Goal: Information Seeking & Learning: Learn about a topic

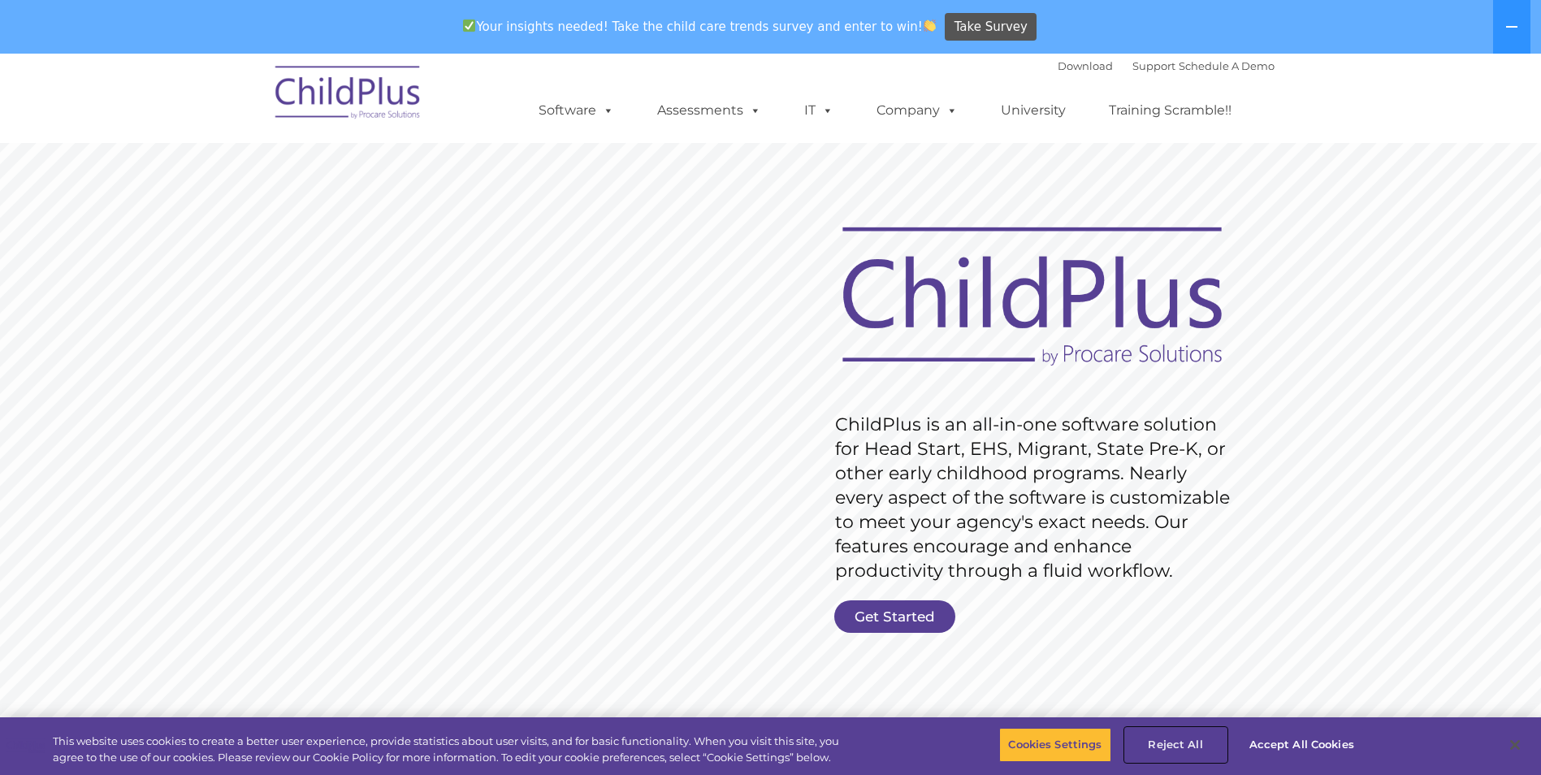
click at [1163, 737] on button "Reject All" at bounding box center [1176, 745] width 102 height 34
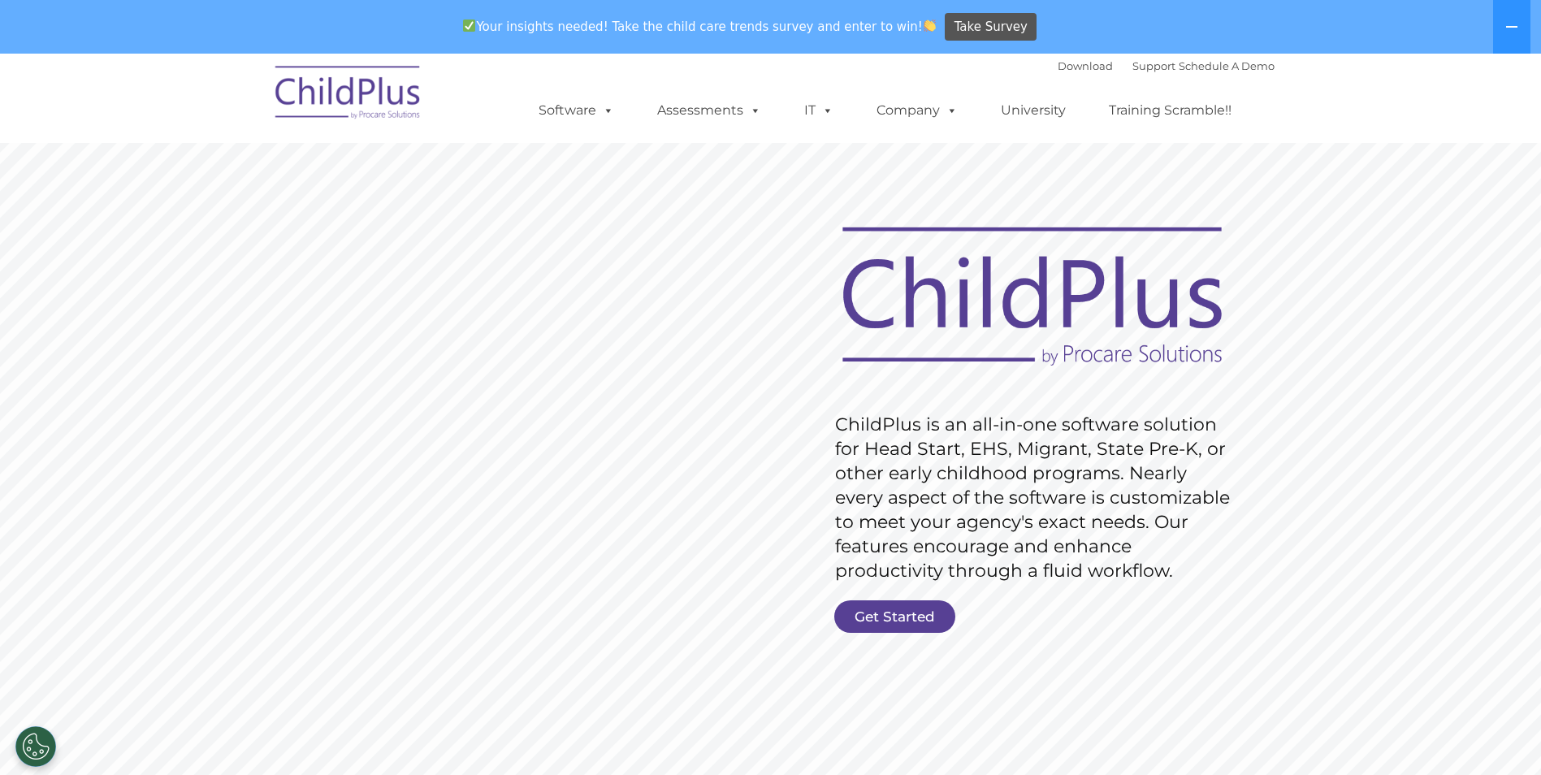
click at [899, 636] on rs-slide "Request Pricing ChildPlus is an all-in-one software solution for Head Start, EH…" at bounding box center [770, 475] width 1541 height 731
click at [902, 618] on link "Get Started" at bounding box center [894, 616] width 121 height 32
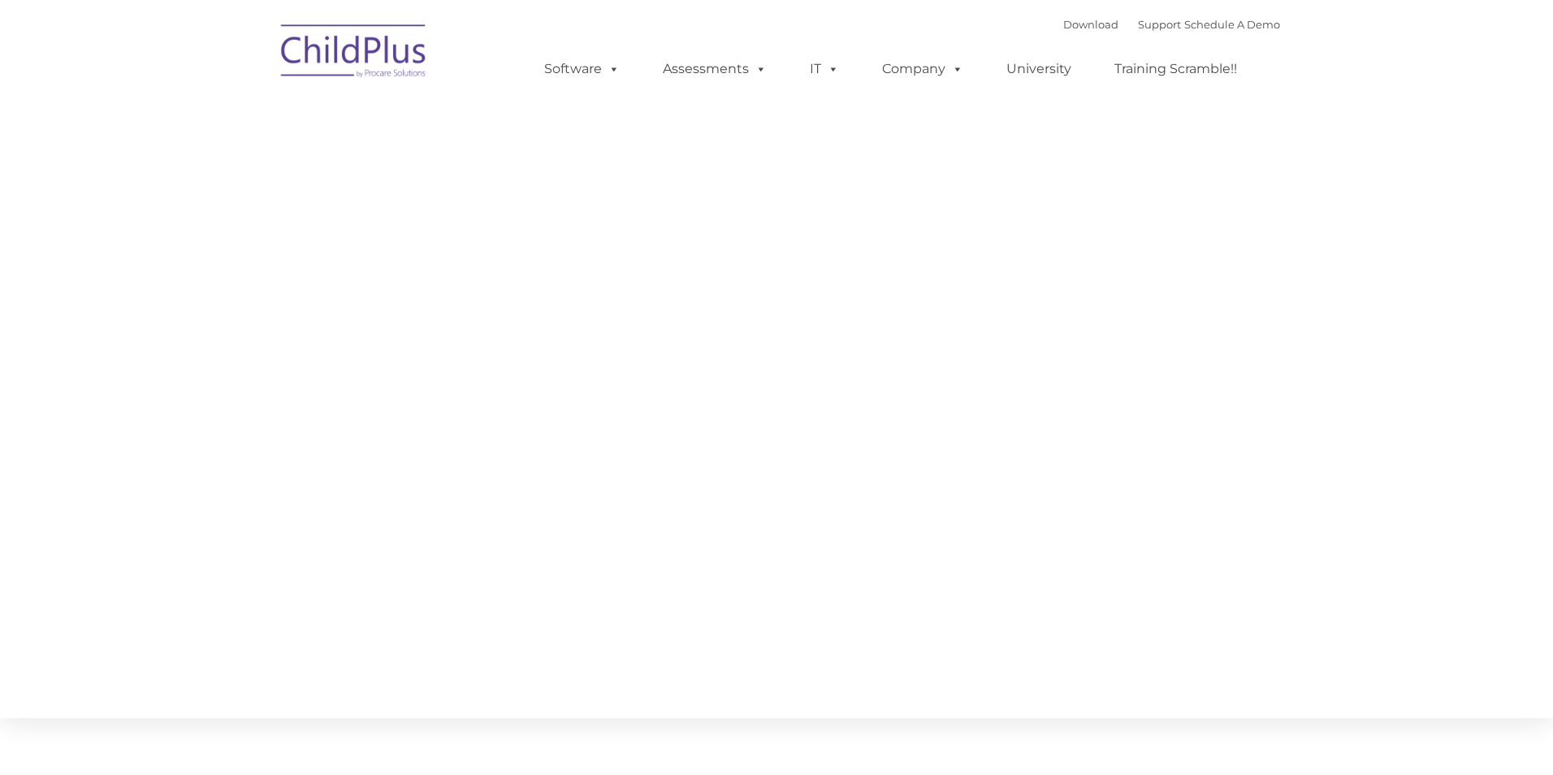
type input ""
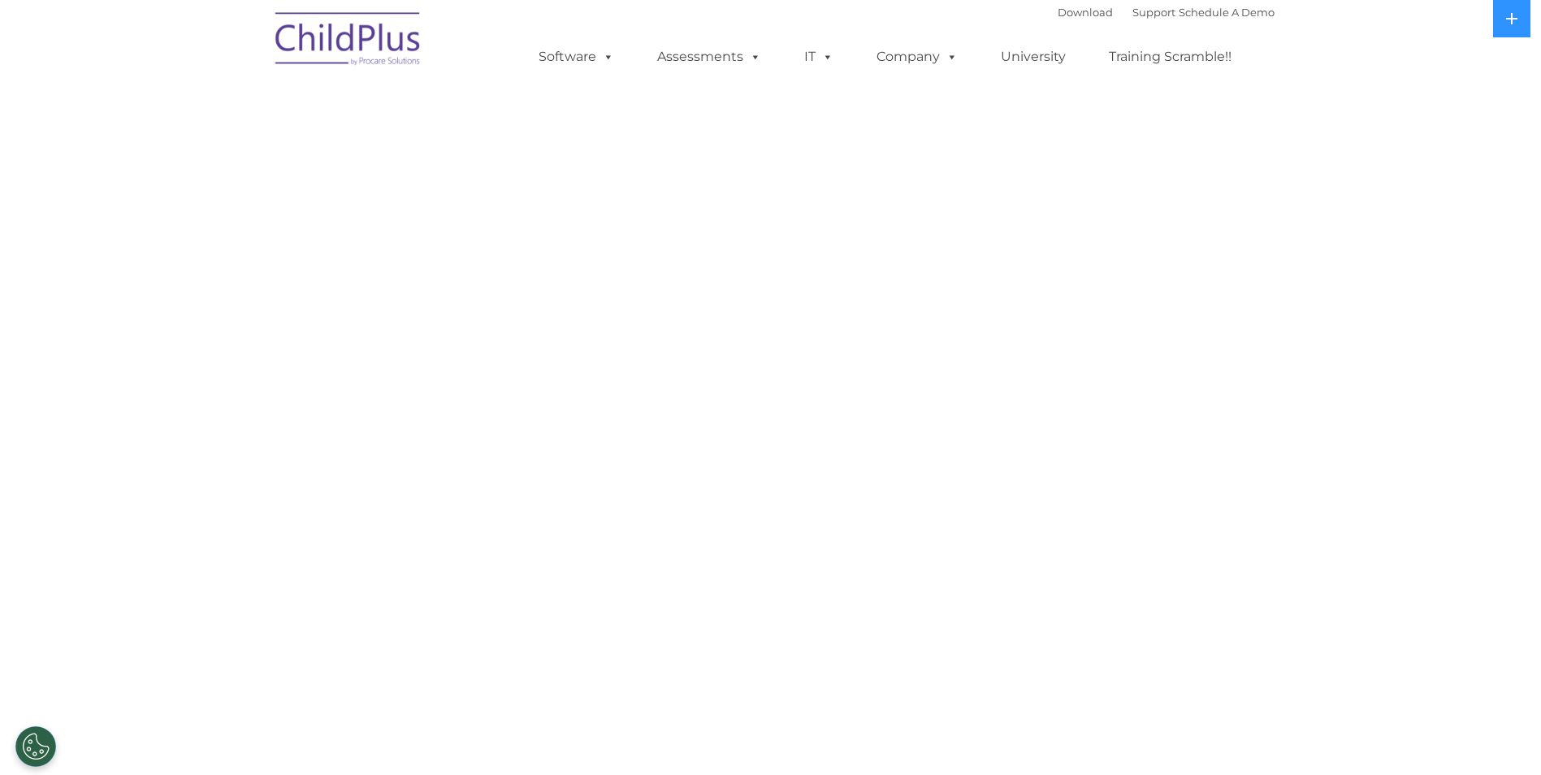
select select "MEDIUM"
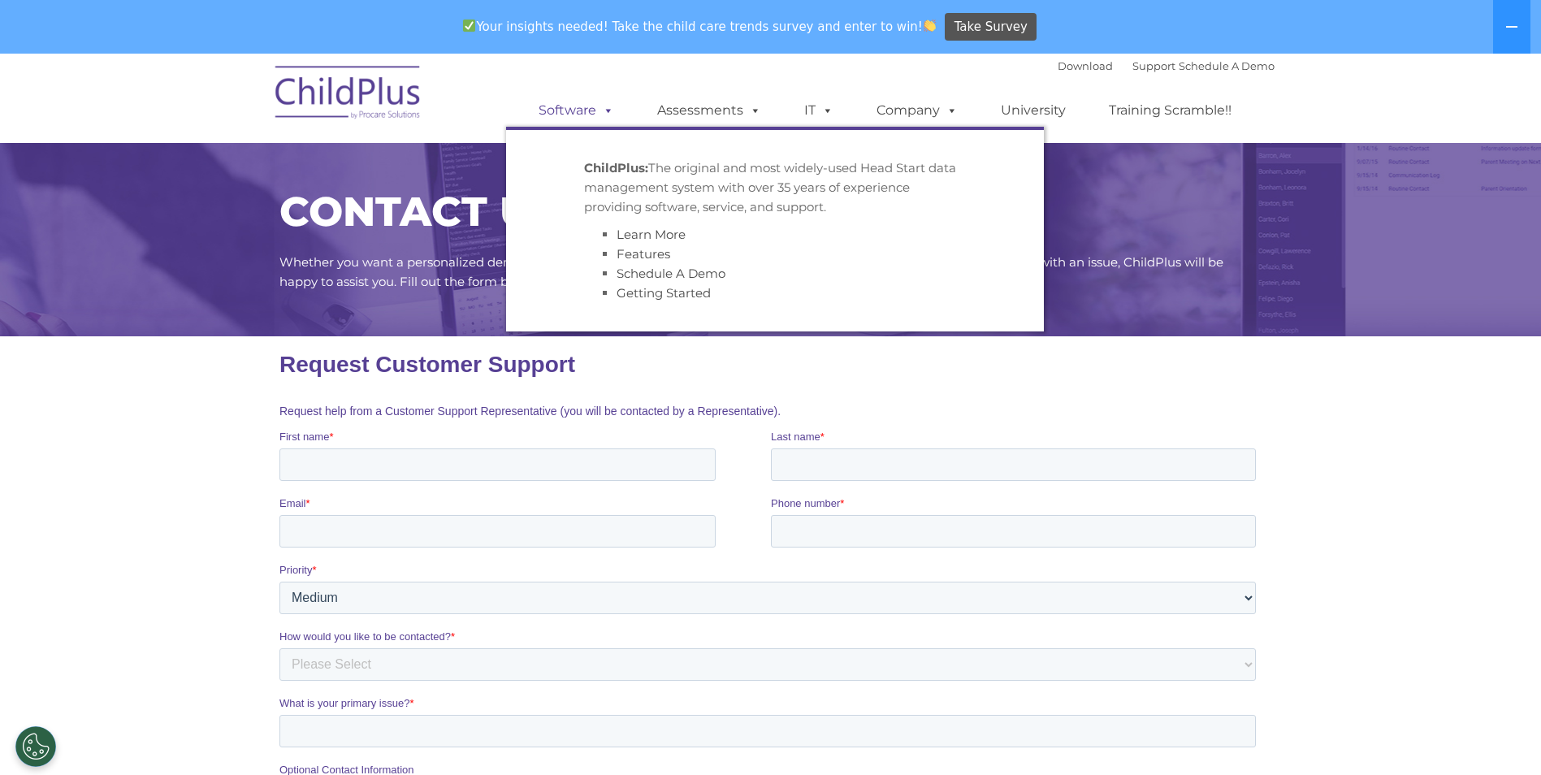
click at [592, 116] on link "Software" at bounding box center [576, 110] width 108 height 32
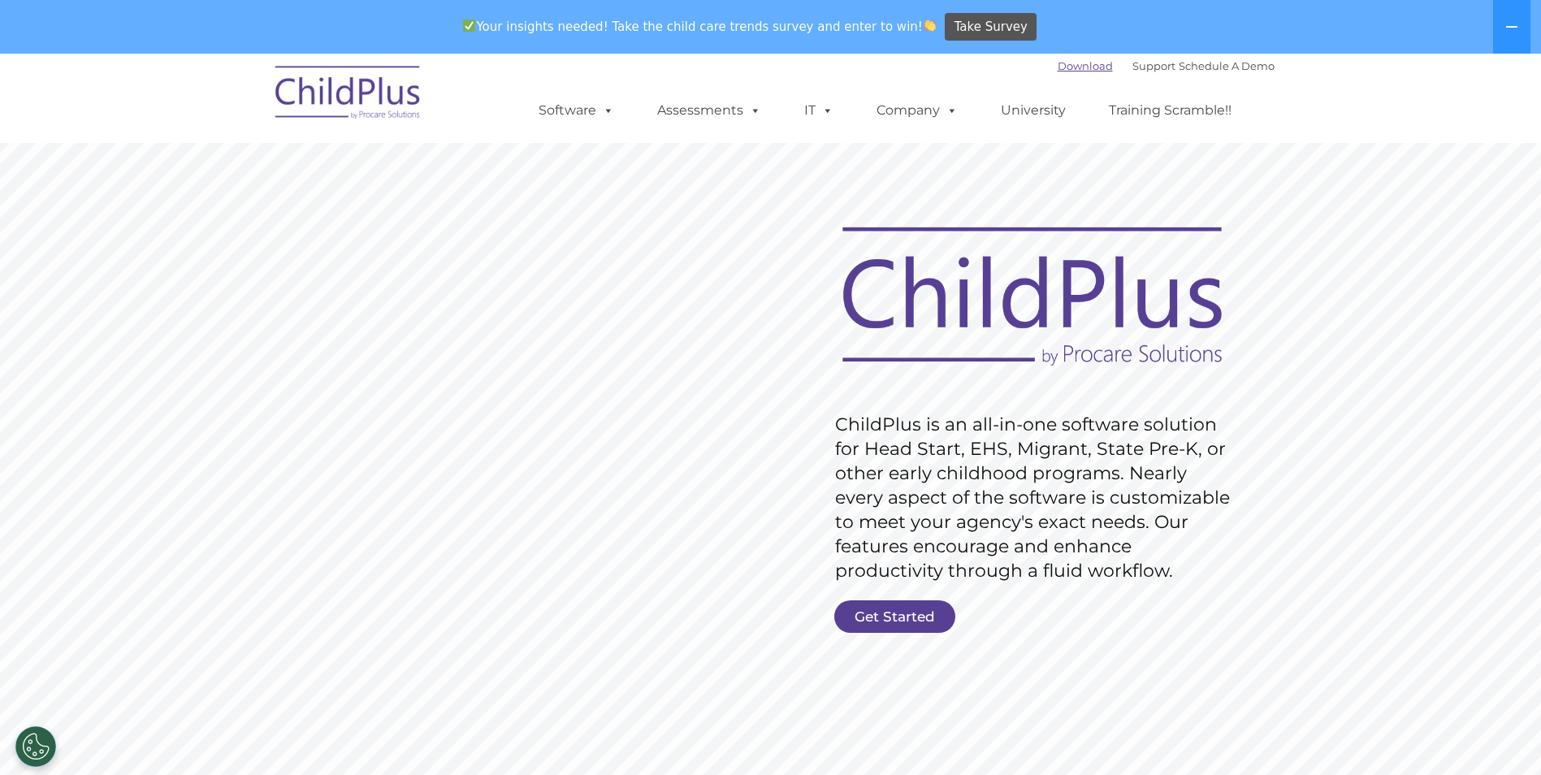
click at [1077, 69] on link "Download" at bounding box center [1085, 65] width 55 height 13
